Goal: Task Accomplishment & Management: Manage account settings

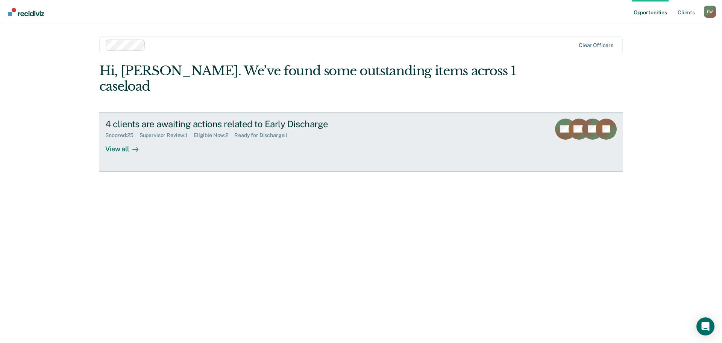
click at [124, 138] on div "View all" at bounding box center [126, 145] width 42 height 15
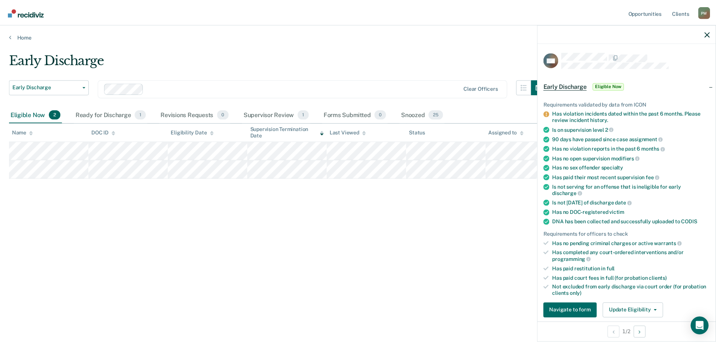
scroll to position [75, 0]
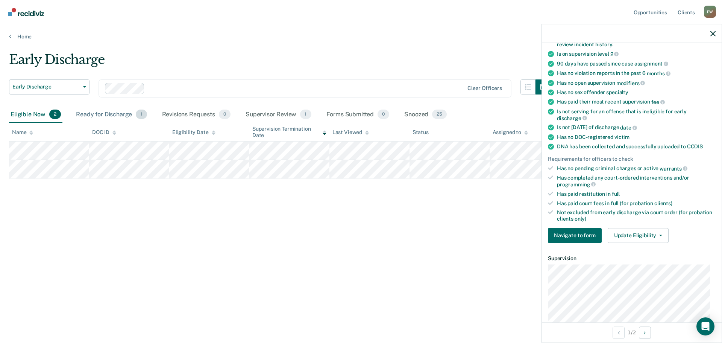
click at [95, 117] on div "Ready for Discharge 1" at bounding box center [111, 114] width 74 height 17
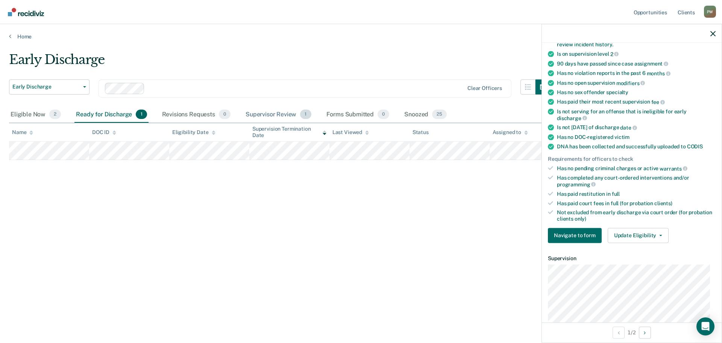
click at [266, 112] on div "Supervisor Review 1" at bounding box center [278, 114] width 69 height 17
click at [412, 116] on div "Snoozed 25" at bounding box center [425, 114] width 45 height 17
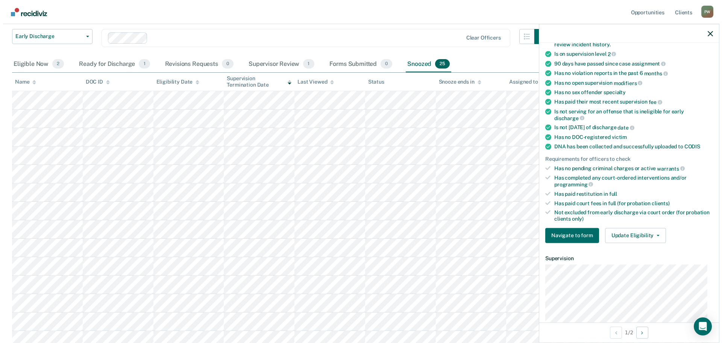
scroll to position [0, 0]
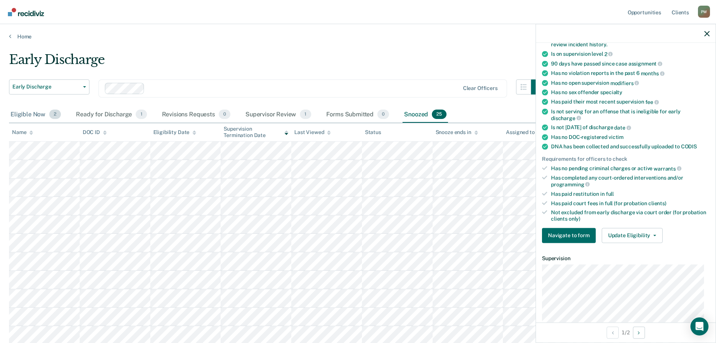
click at [23, 115] on div "Eligible Now 2" at bounding box center [35, 114] width 53 height 17
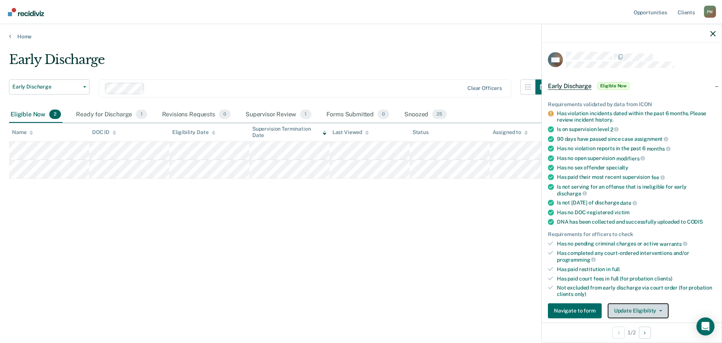
click at [639, 311] on button "Update Eligibility" at bounding box center [638, 310] width 61 height 15
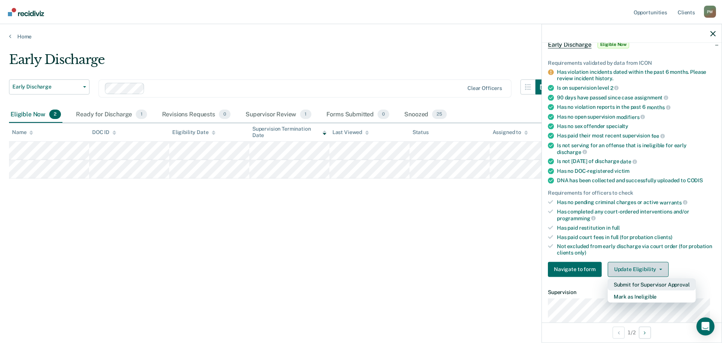
scroll to position [115, 0]
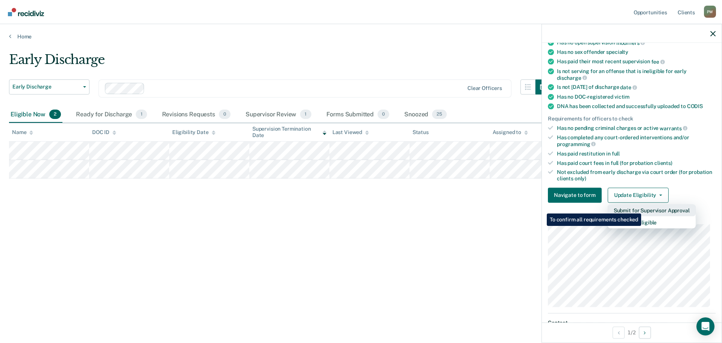
click at [642, 208] on button "Submit for Supervisor Approval" at bounding box center [652, 210] width 88 height 12
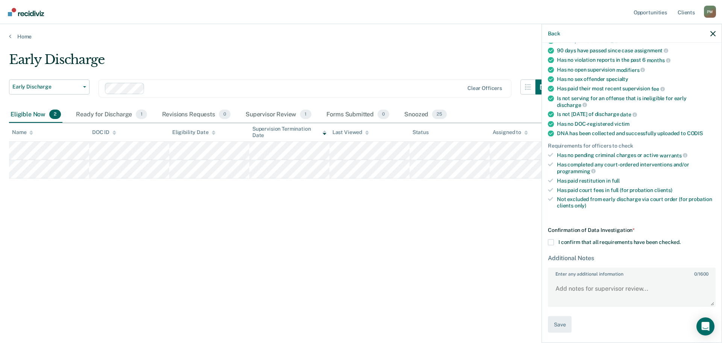
scroll to position [13, 0]
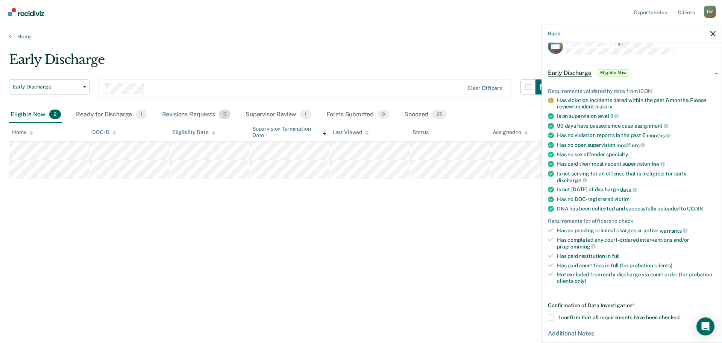
click at [196, 114] on div "Revisions Requests 0" at bounding box center [196, 114] width 71 height 17
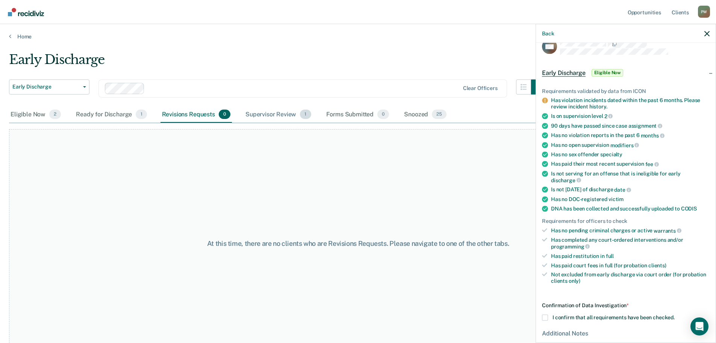
click at [268, 115] on div "Supervisor Review 1" at bounding box center [278, 114] width 69 height 17
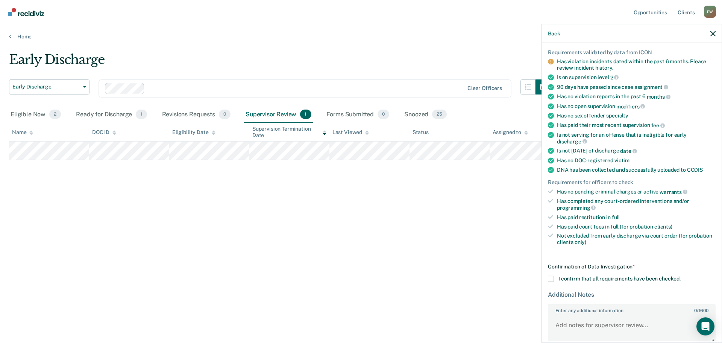
scroll to position [88, 0]
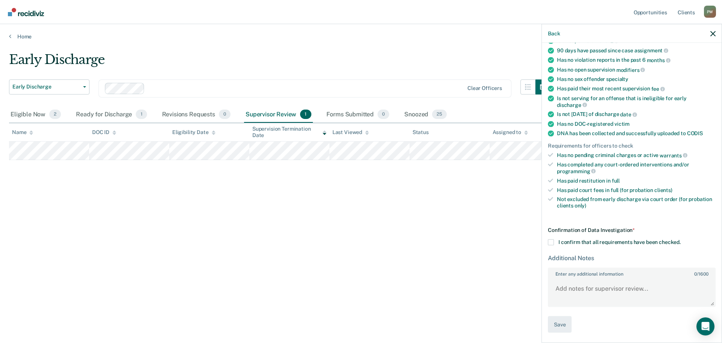
click at [553, 242] on span at bounding box center [551, 242] width 6 height 6
click at [681, 239] on input "I confirm that all requirements have been checked." at bounding box center [681, 239] width 0 height 0
click at [558, 324] on button "Save" at bounding box center [560, 323] width 24 height 17
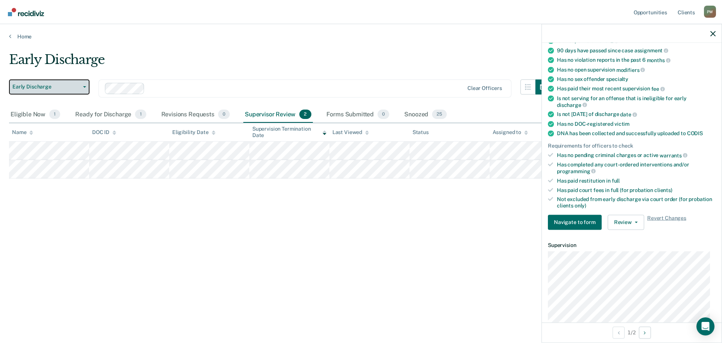
click at [34, 89] on span "Early Discharge" at bounding box center [46, 86] width 68 height 6
click at [28, 115] on div "Eligible Now 1" at bounding box center [35, 114] width 53 height 17
